Goal: Navigation & Orientation: Find specific page/section

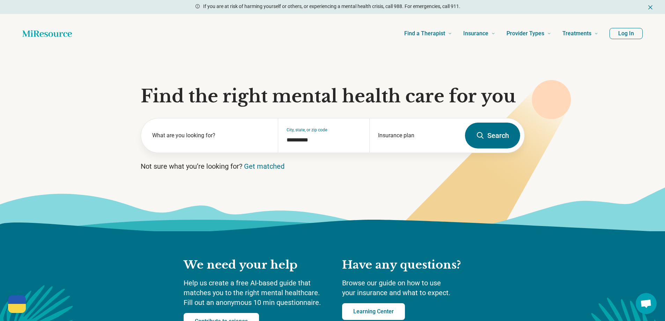
click at [620, 32] on button "Log In" at bounding box center [626, 33] width 33 height 11
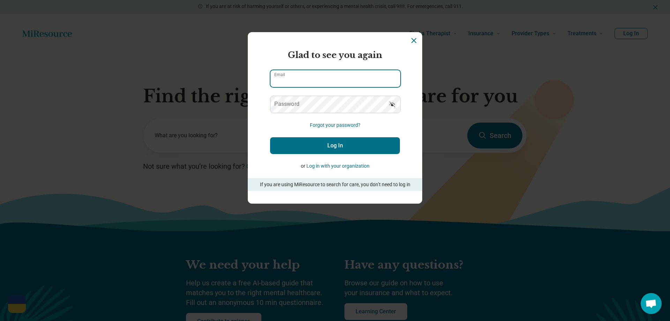
click at [328, 73] on input "Email" at bounding box center [336, 78] width 130 height 17
type input "**********"
click at [338, 146] on button "Log In" at bounding box center [335, 145] width 130 height 17
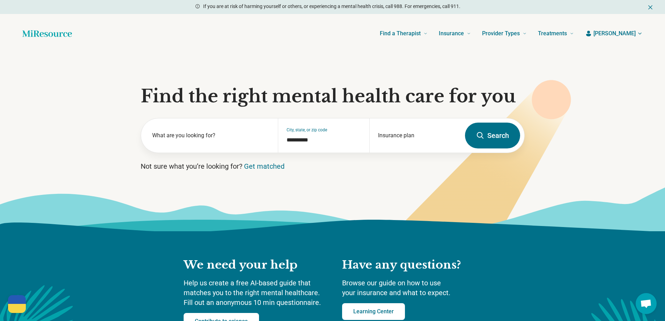
click at [625, 37] on span "[PERSON_NAME]" at bounding box center [615, 33] width 42 height 8
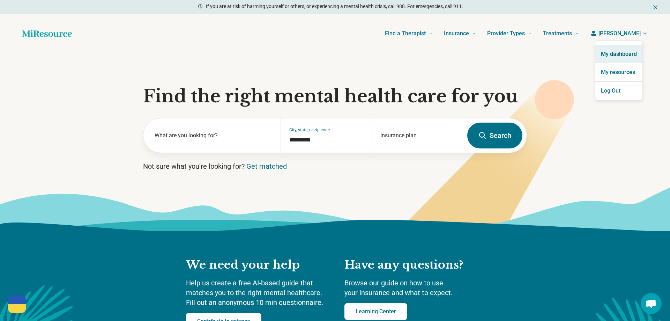
click at [622, 49] on link "My dashboard" at bounding box center [619, 54] width 47 height 18
click at [621, 53] on link "My dashboard" at bounding box center [619, 54] width 47 height 18
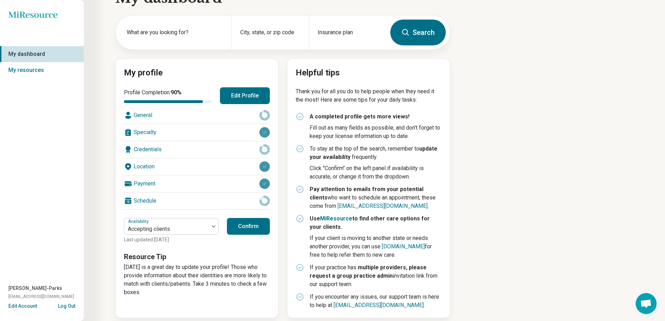
scroll to position [30, 0]
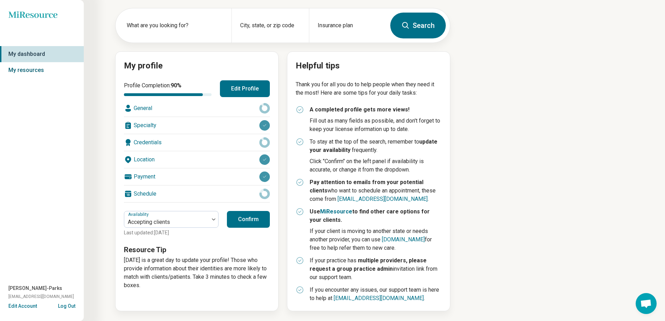
click at [38, 72] on link "My resources" at bounding box center [42, 70] width 84 height 16
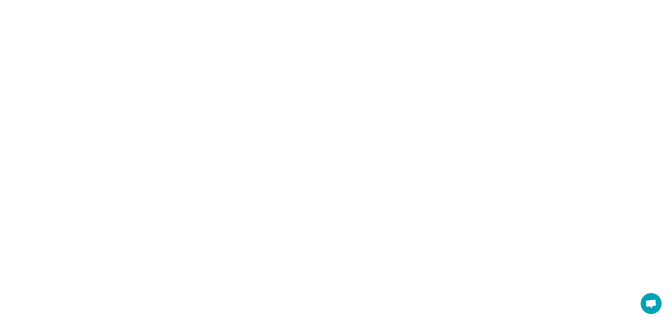
click at [35, 0] on html at bounding box center [335, 0] width 670 height 0
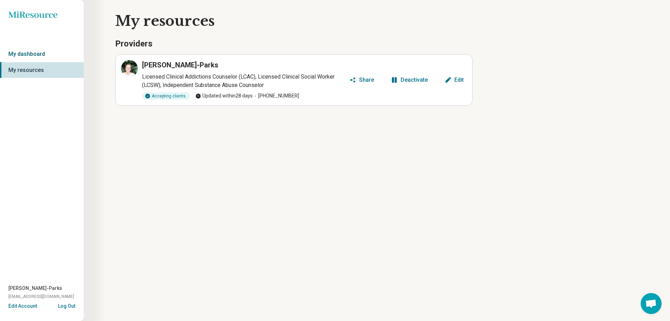
click at [49, 55] on link "My dashboard" at bounding box center [42, 54] width 84 height 16
